Goal: Task Accomplishment & Management: Use online tool/utility

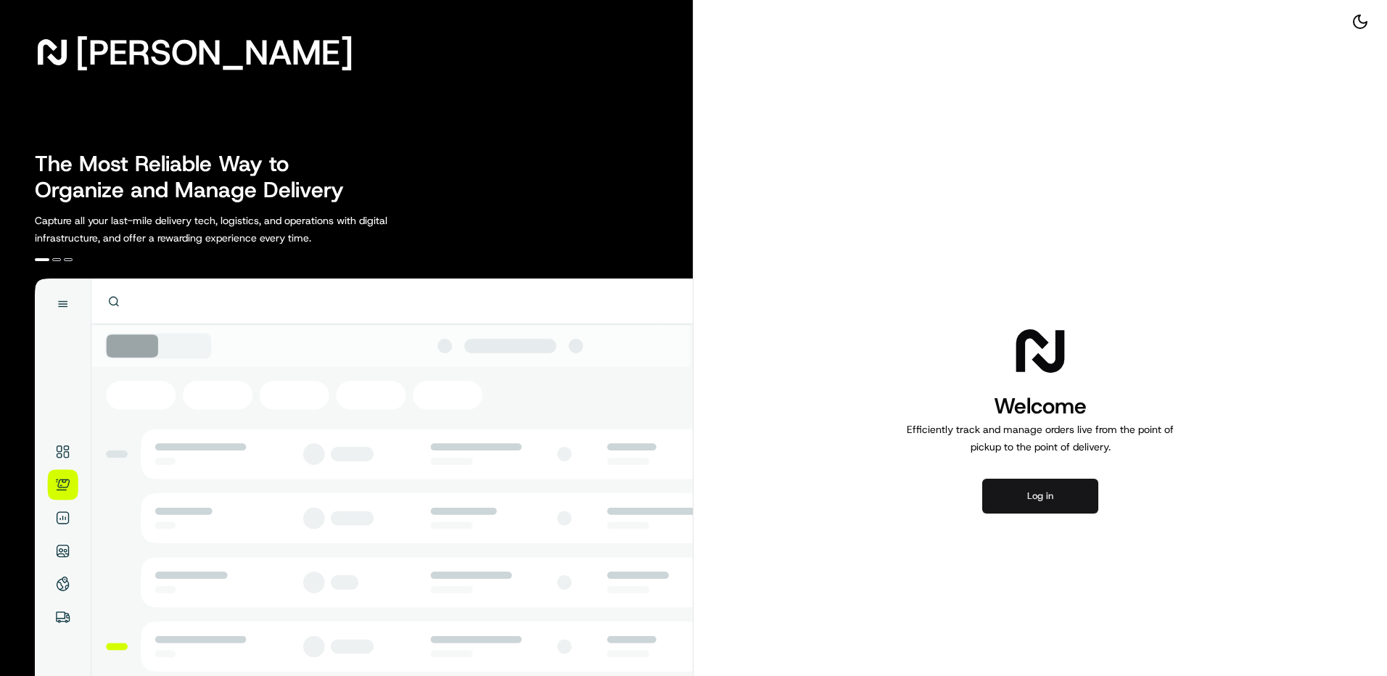
click at [1029, 487] on button "Log in" at bounding box center [1040, 496] width 116 height 35
